Goal: Transaction & Acquisition: Purchase product/service

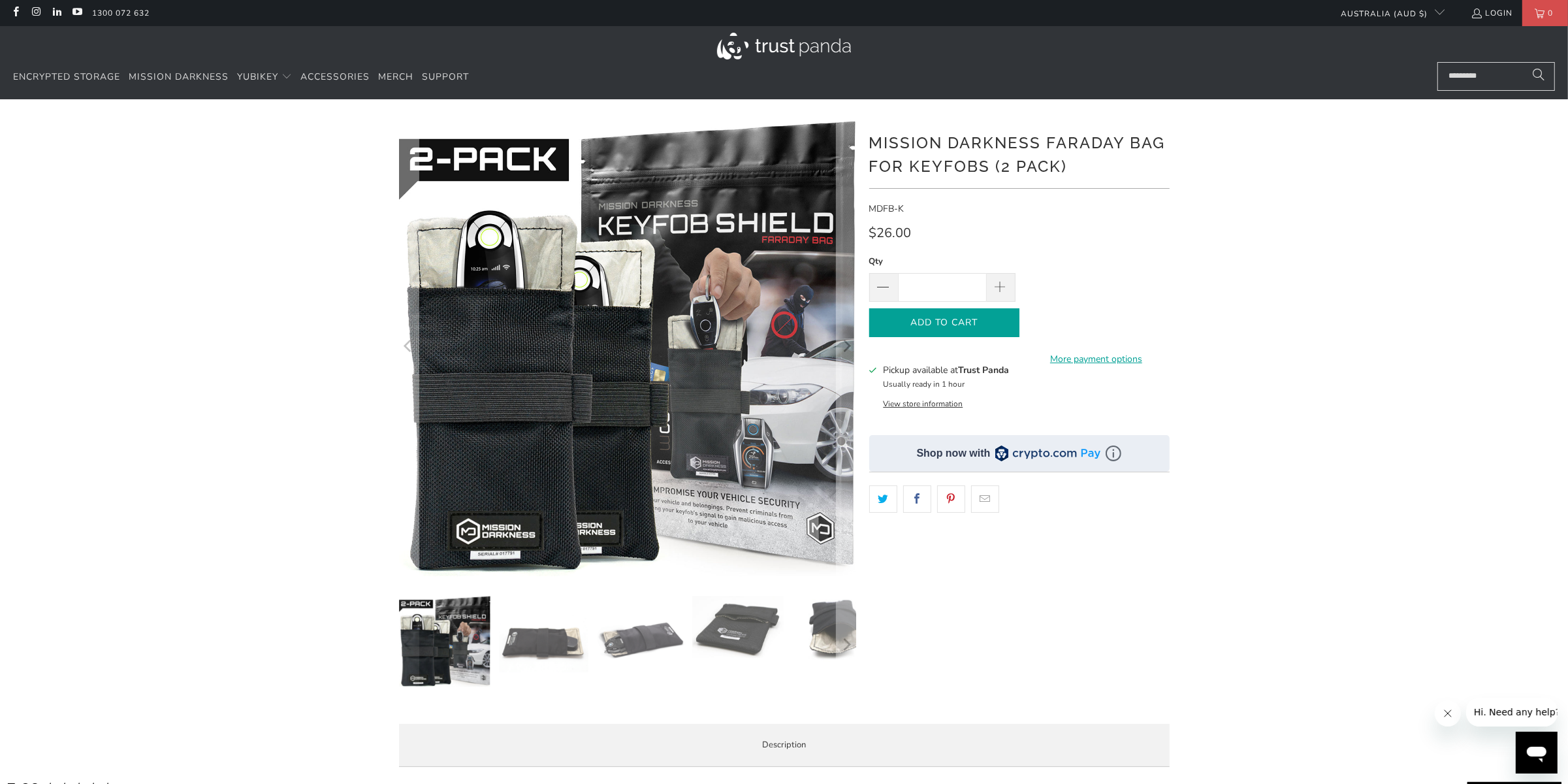
click at [939, 324] on icon "button" at bounding box center [944, 323] width 21 height 21
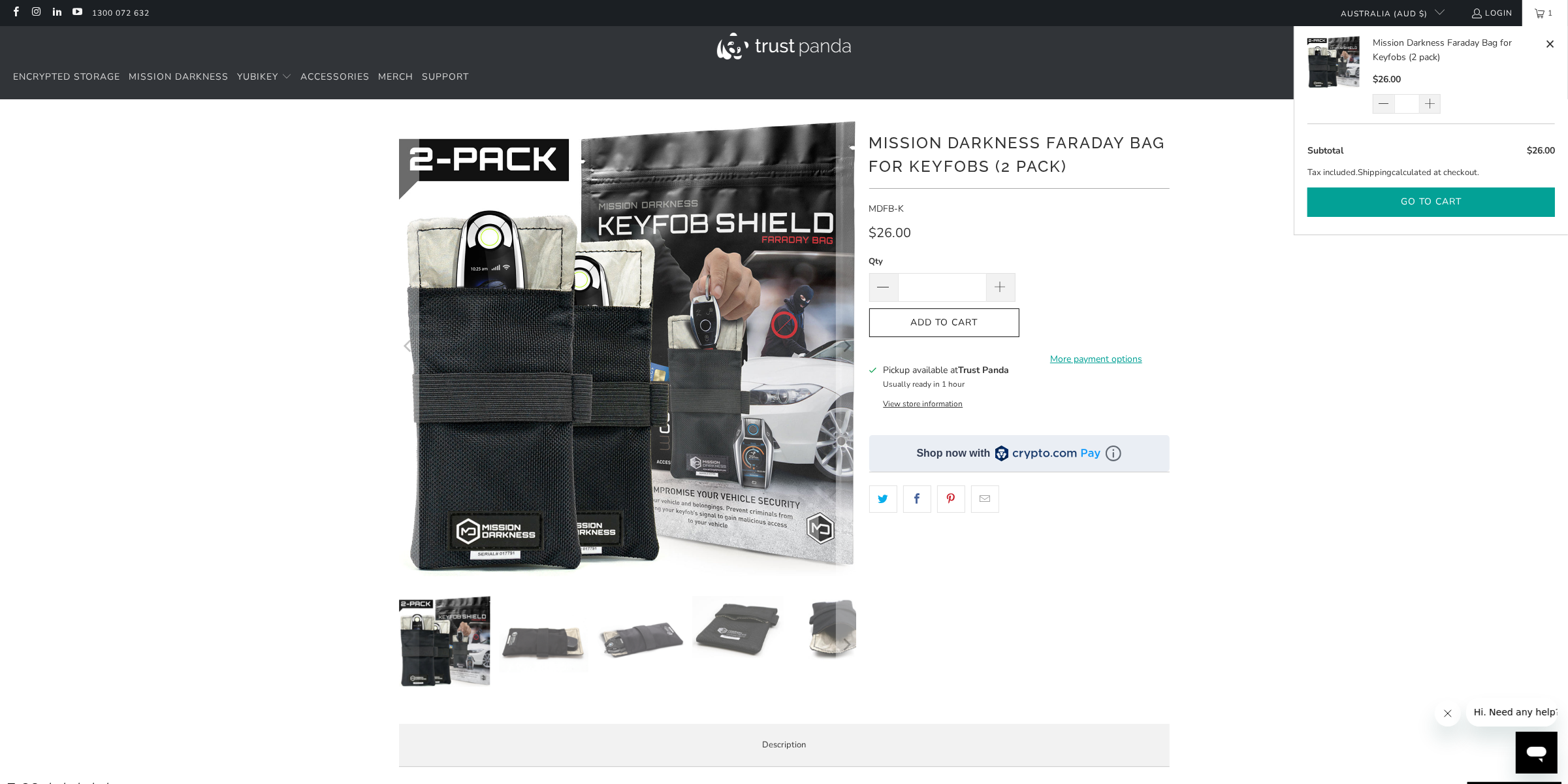
click at [1419, 205] on button "Go to cart" at bounding box center [1431, 202] width 248 height 29
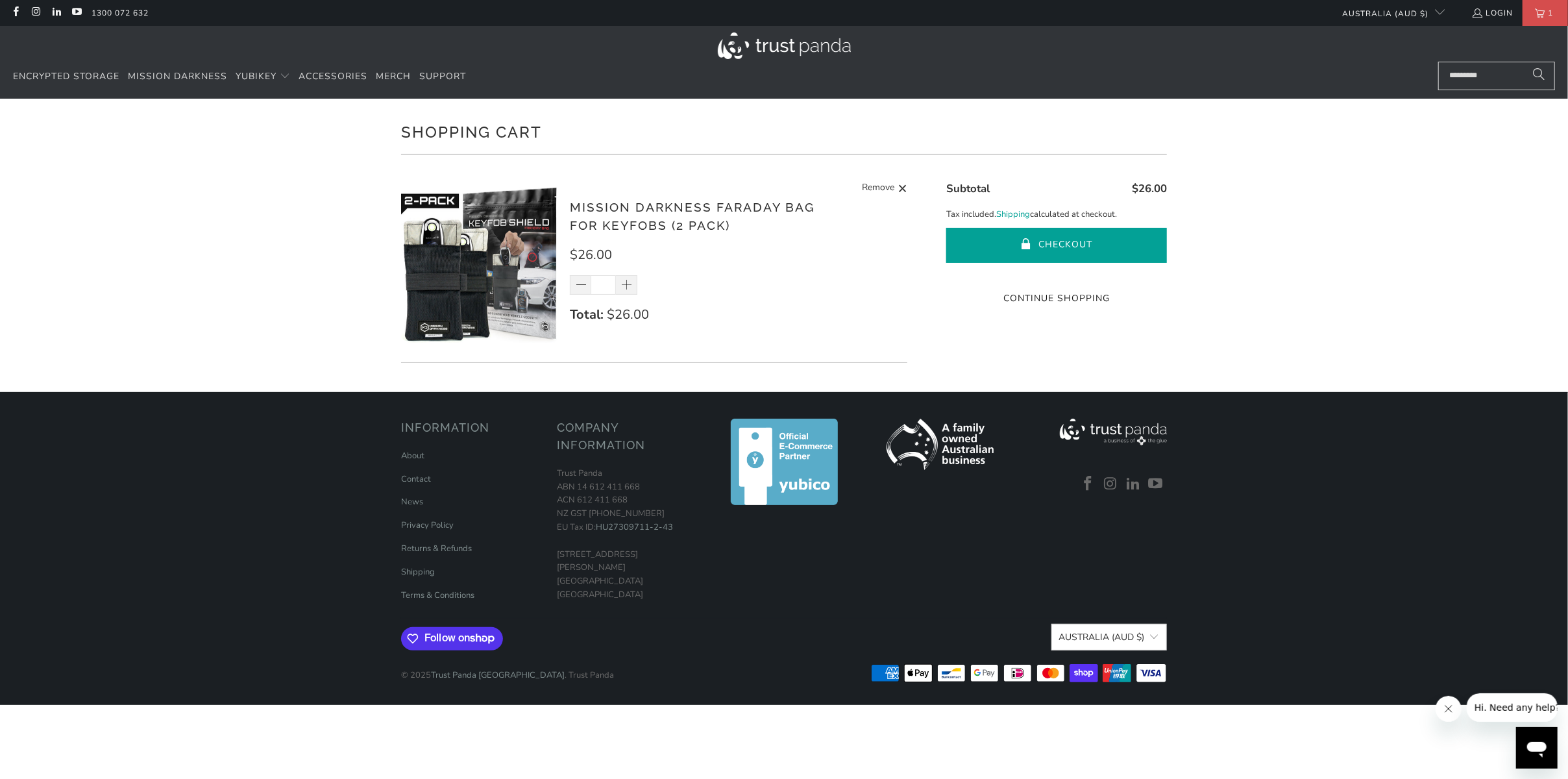
click at [1072, 249] on button "Checkout" at bounding box center [1056, 245] width 220 height 35
